Goal: Check status: Check status

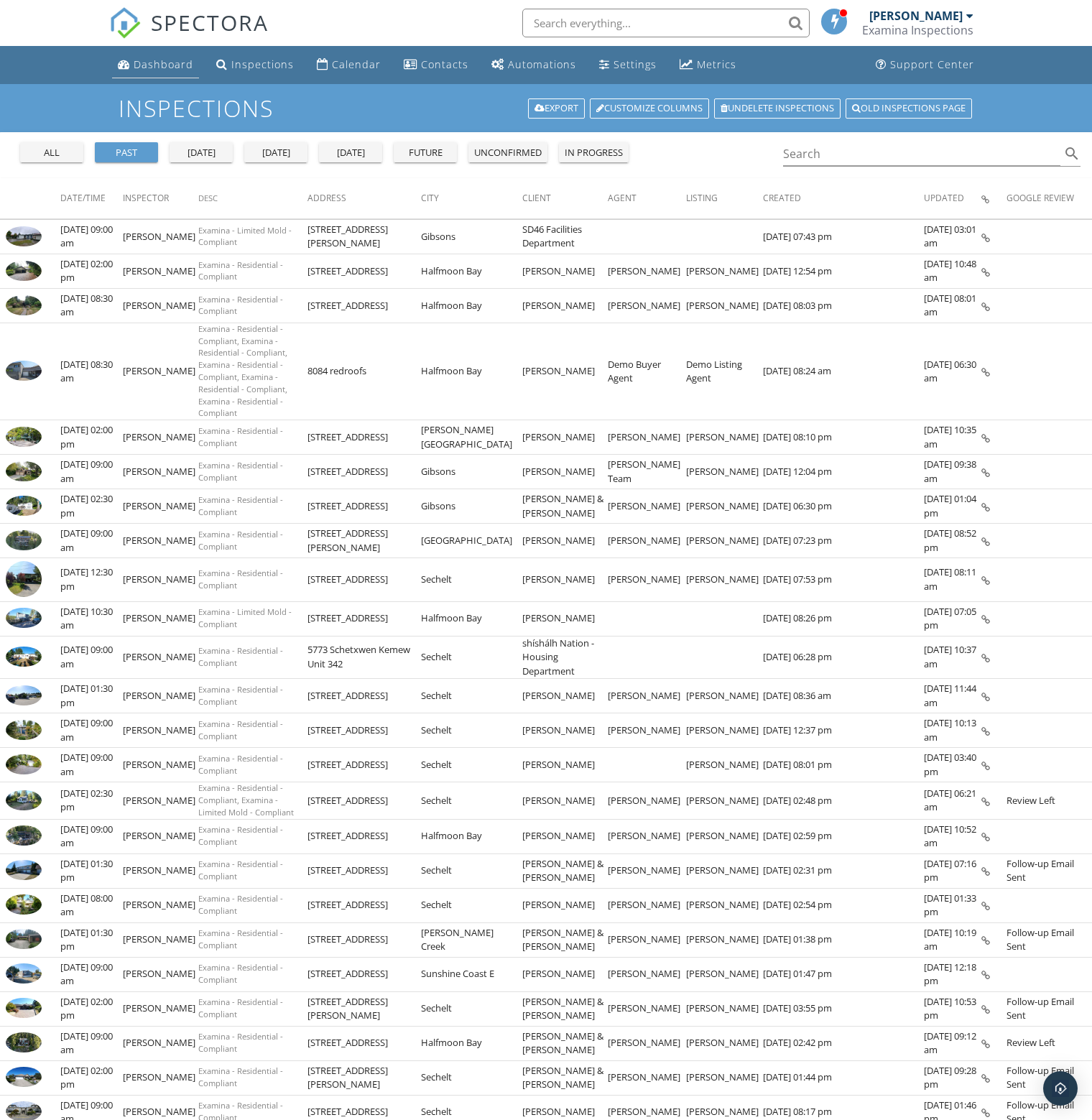
click at [162, 62] on div "Dashboard" at bounding box center [163, 64] width 59 height 13
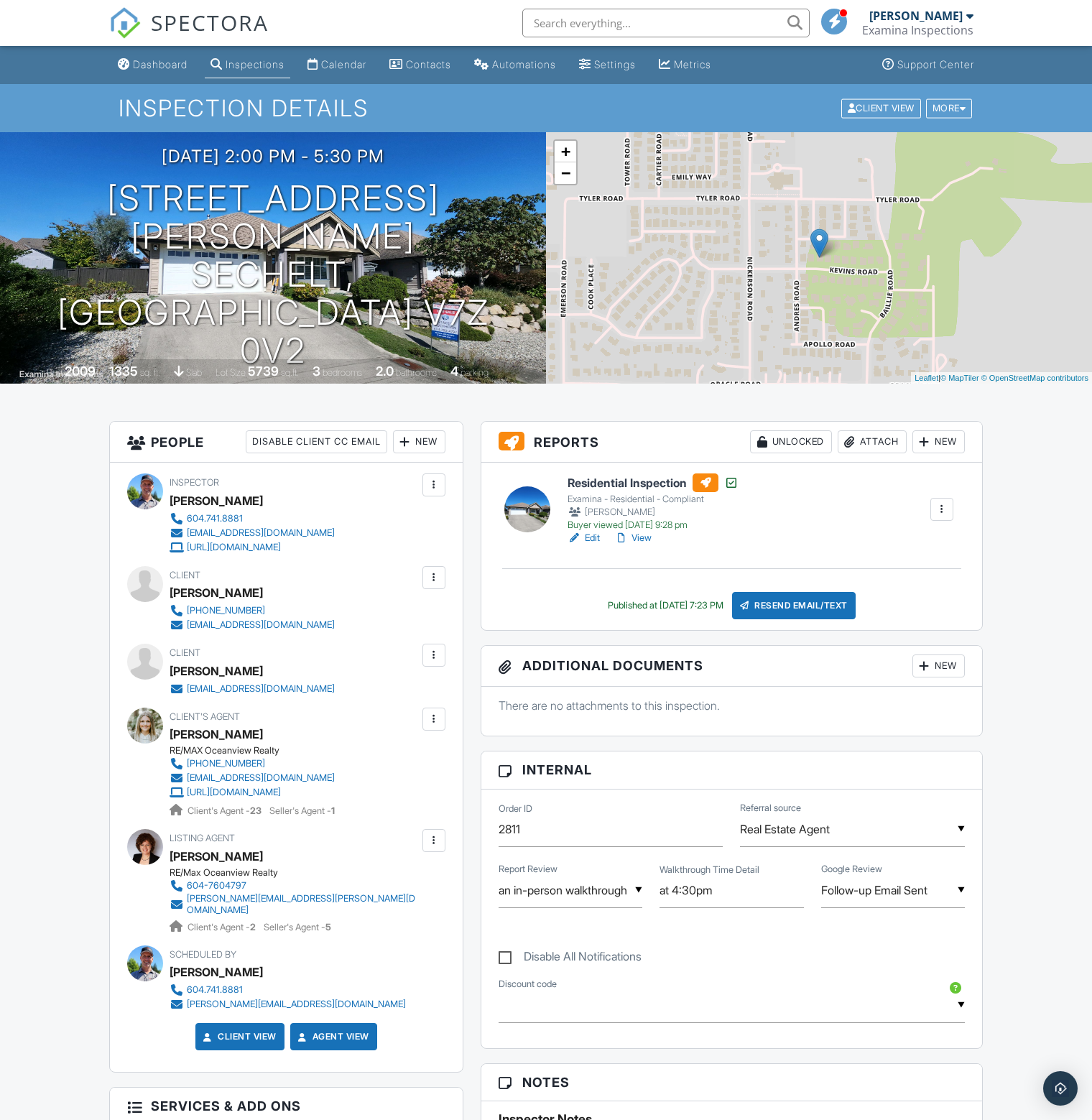
click at [917, 880] on div "▼ Follow-up Email Sent Follow-up Email Sent Review Left Sale Fell Through Follo…" at bounding box center [893, 890] width 144 height 35
click at [886, 996] on span "Review Left" at bounding box center [878, 1000] width 85 height 36
type input "Review Left"
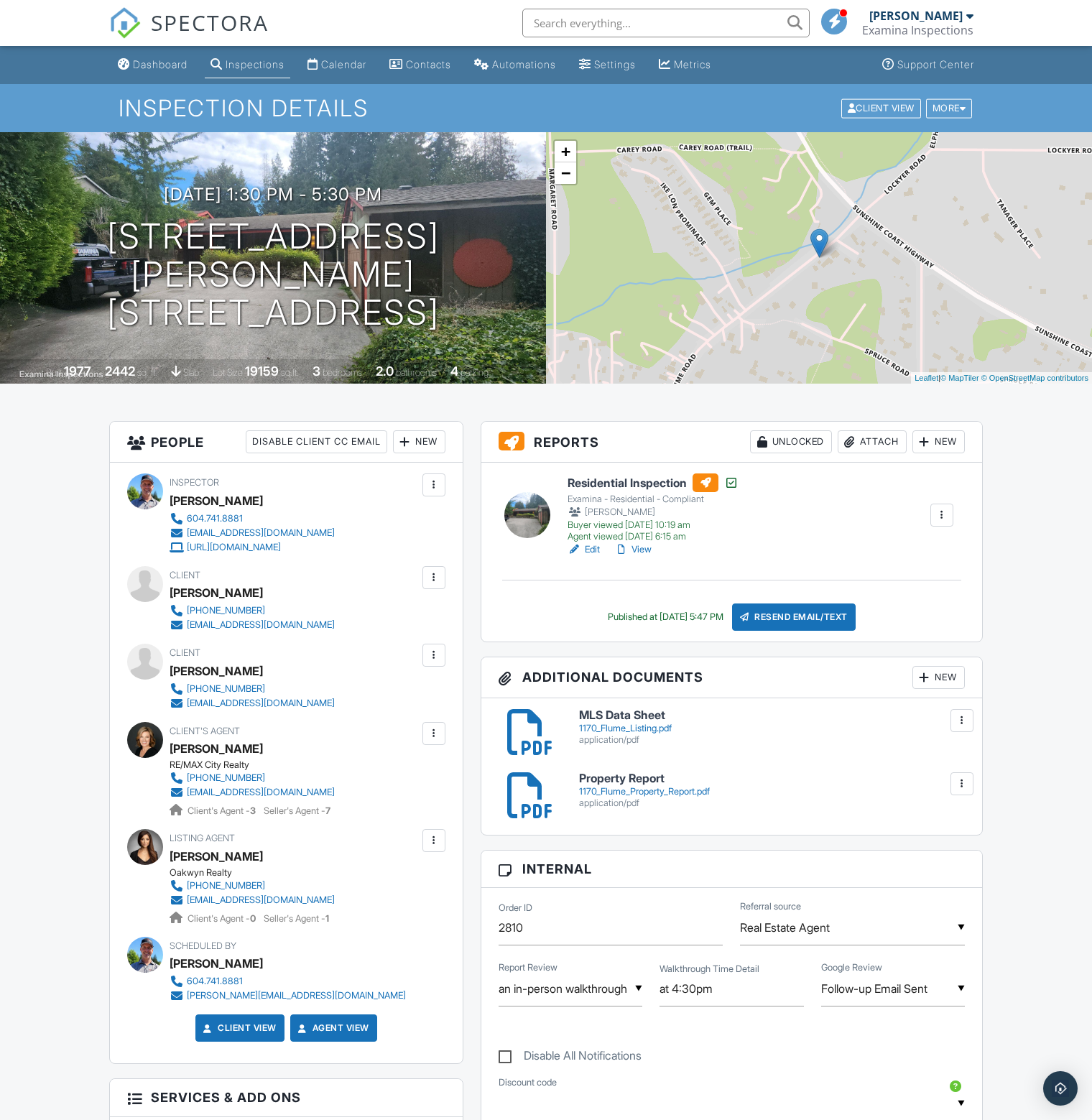
click at [920, 994] on input "Follow-up Email Sent" at bounding box center [893, 988] width 144 height 35
click at [896, 970] on span "Review Left" at bounding box center [878, 972] width 85 height 36
type input "Review Left"
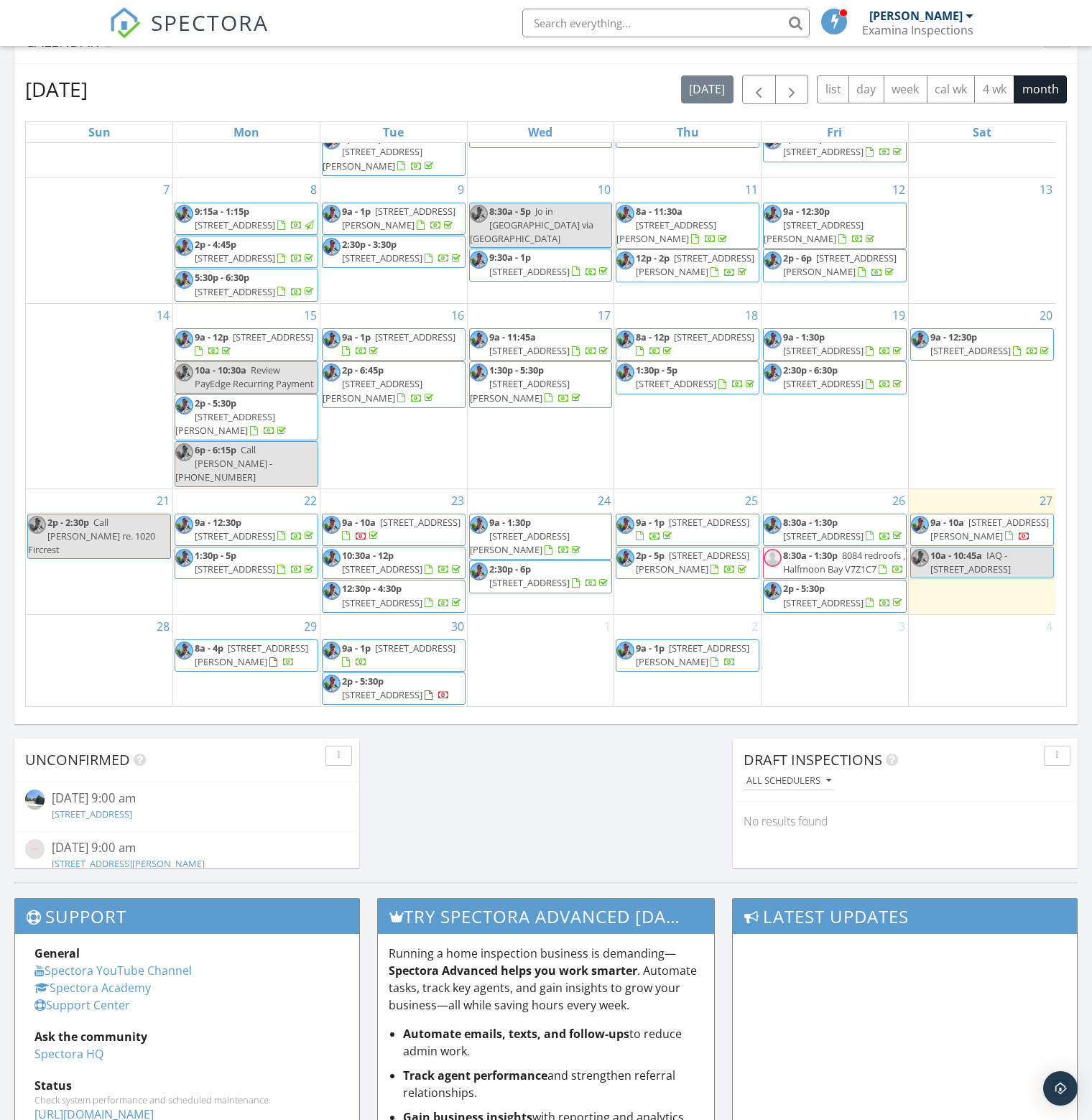
scroll to position [152, 0]
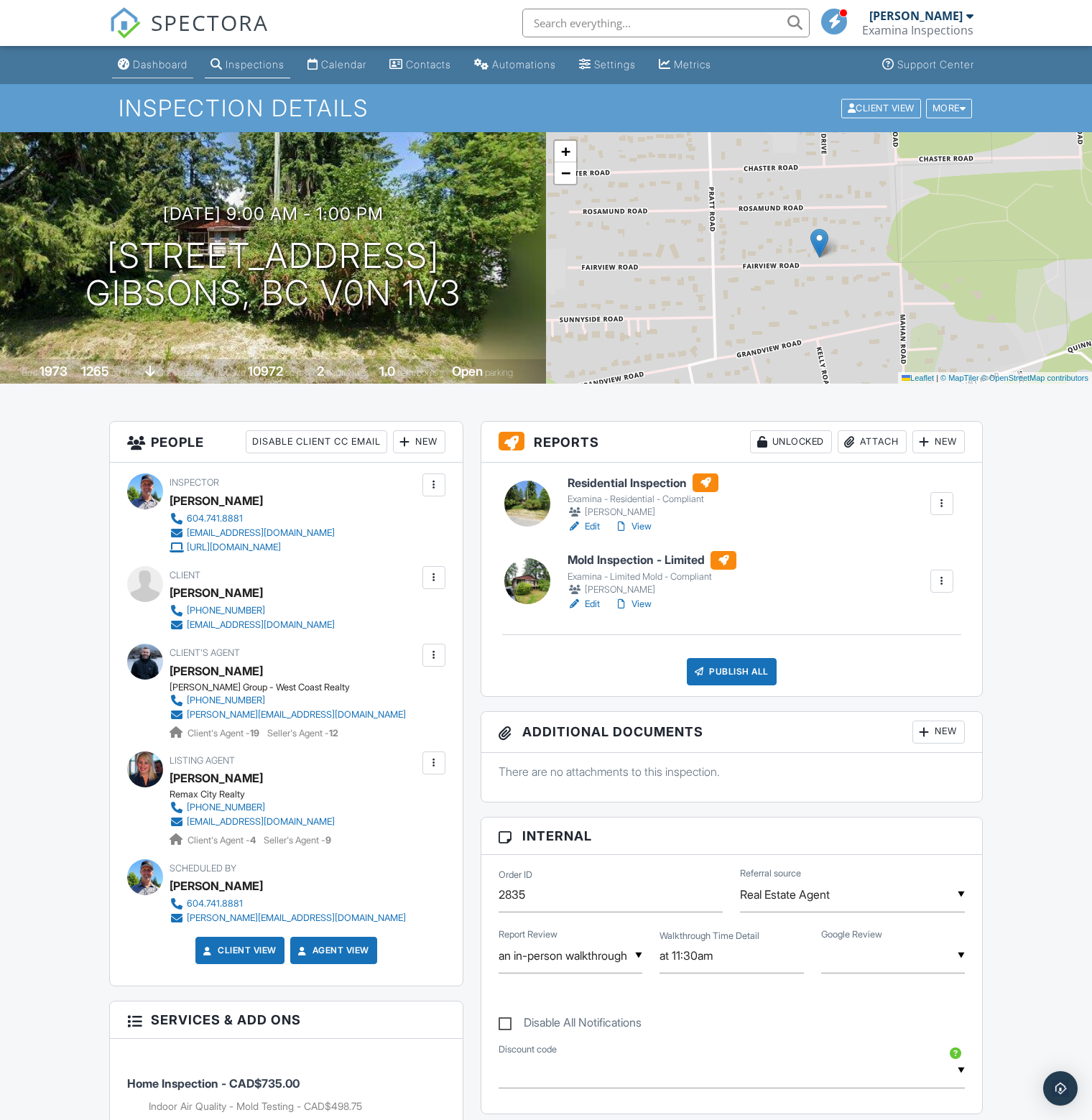
click at [167, 65] on div "Dashboard" at bounding box center [160, 64] width 55 height 12
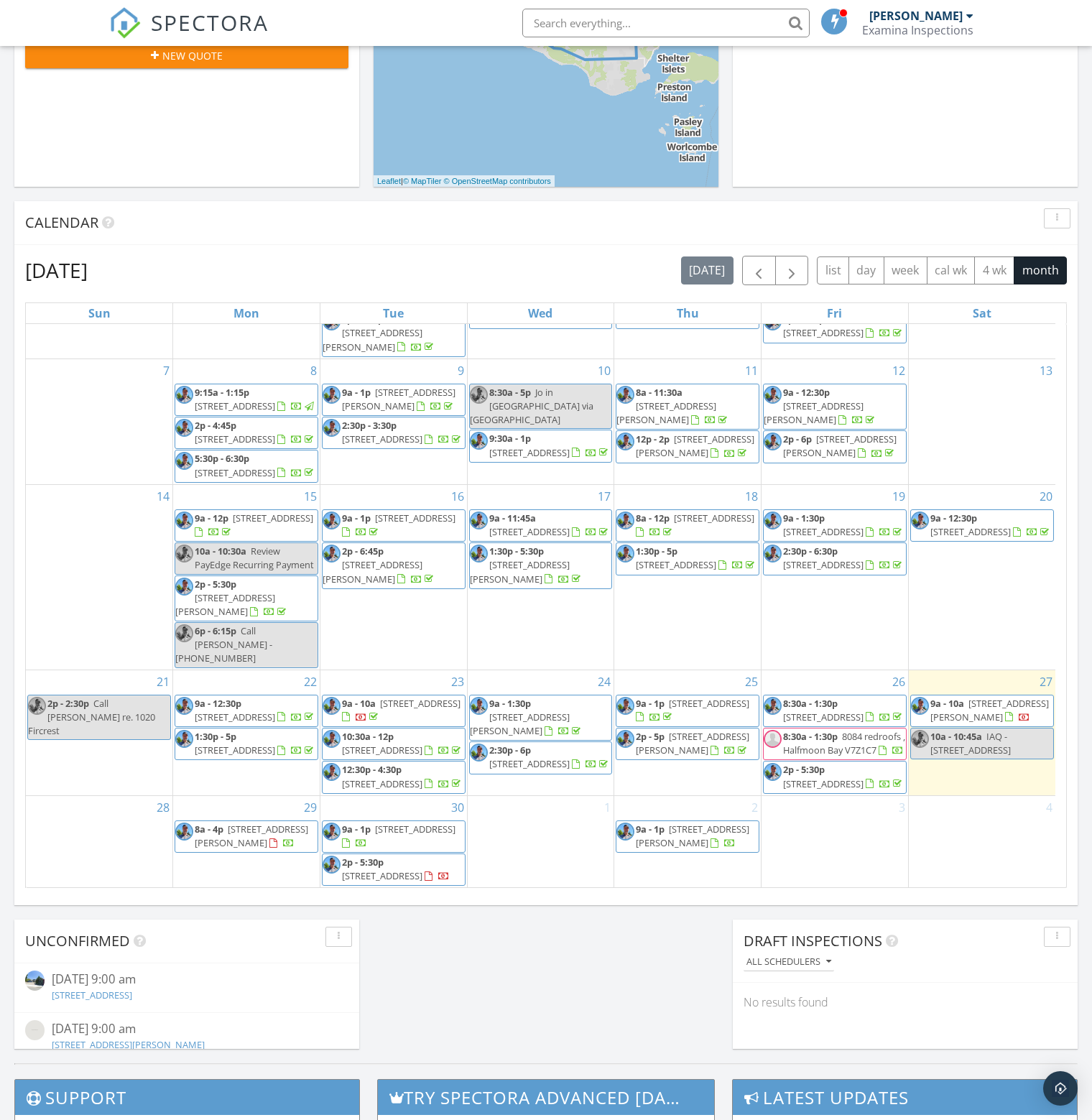
scroll to position [152, 0]
